Goal: Information Seeking & Learning: Find specific fact

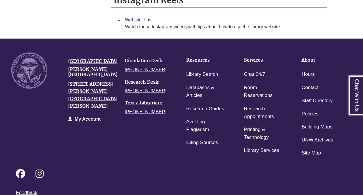
scroll to position [495, 0]
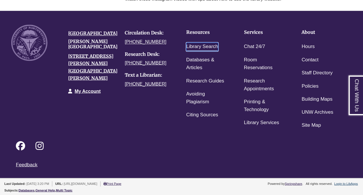
click at [194, 45] on link "Library Search" at bounding box center [202, 46] width 32 height 8
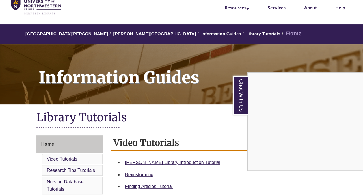
scroll to position [0, 0]
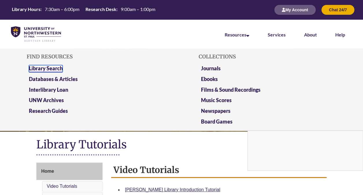
click at [56, 68] on link "Library Search" at bounding box center [46, 68] width 34 height 7
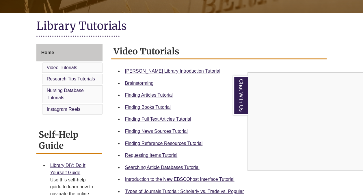
scroll to position [119, 0]
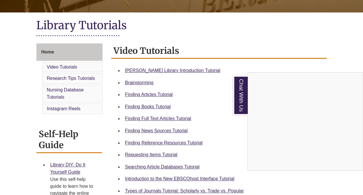
click at [49, 51] on div "Chat With Us" at bounding box center [181, 97] width 363 height 195
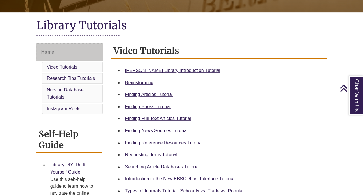
click at [46, 52] on span "Home" at bounding box center [47, 51] width 13 height 5
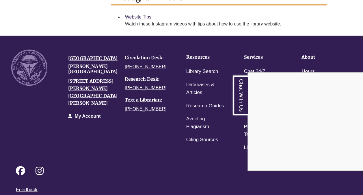
scroll to position [470, 0]
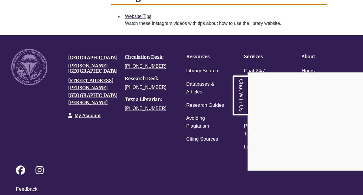
click at [191, 69] on div "Chat With Us" at bounding box center [181, 97] width 363 height 195
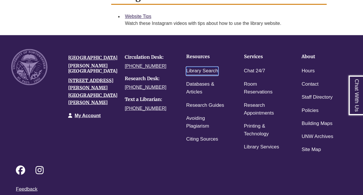
click at [198, 69] on link "Library Search" at bounding box center [202, 71] width 32 height 8
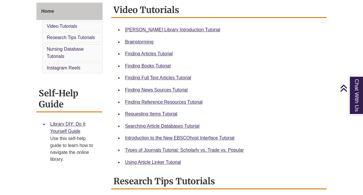
scroll to position [157, 0]
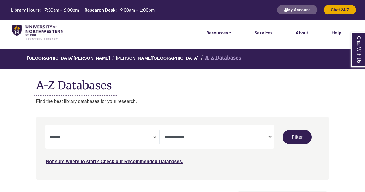
select select "Database Subject Filter"
select select "Database Types Filter"
select select "Database Subject Filter"
select select "Database Types Filter"
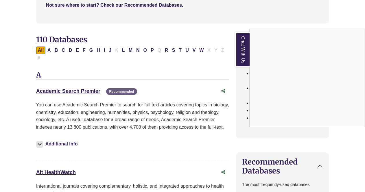
scroll to position [157, 0]
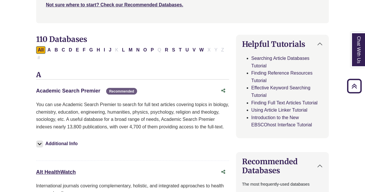
click at [83, 88] on link "Academic Search Premier This link opens in a new window" at bounding box center [68, 91] width 64 height 6
